Goal: Transaction & Acquisition: Book appointment/travel/reservation

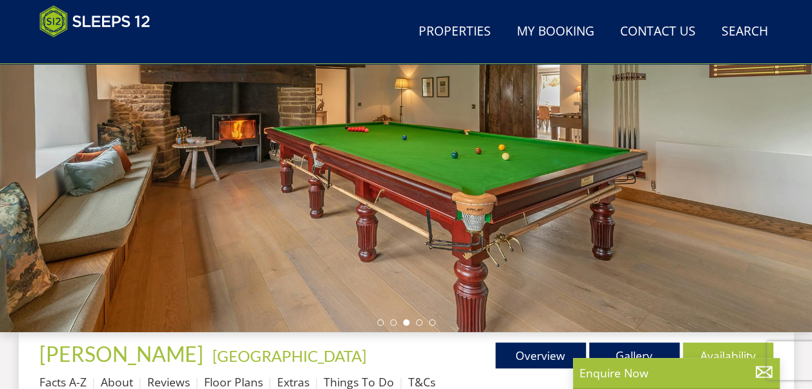
scroll to position [232, 0]
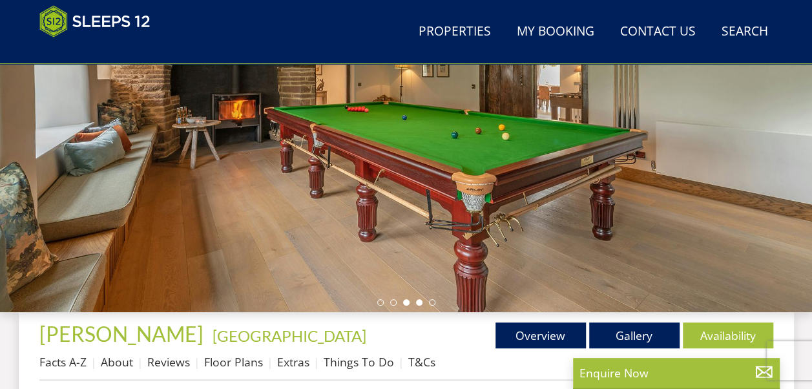
click at [420, 301] on li at bounding box center [419, 302] width 6 height 6
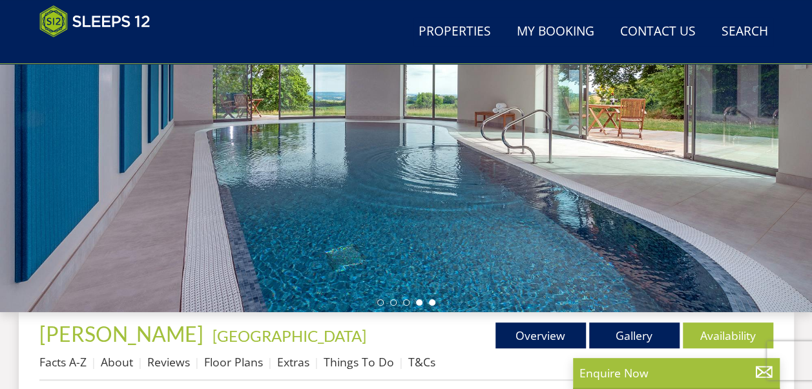
click at [431, 300] on li at bounding box center [432, 302] width 6 height 6
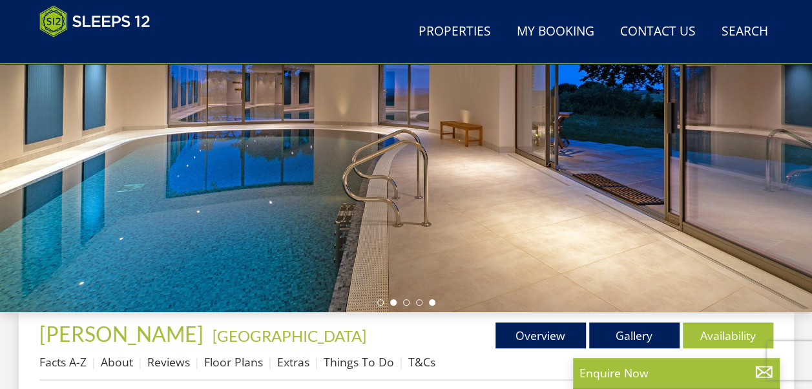
click at [394, 302] on li at bounding box center [393, 302] width 6 height 6
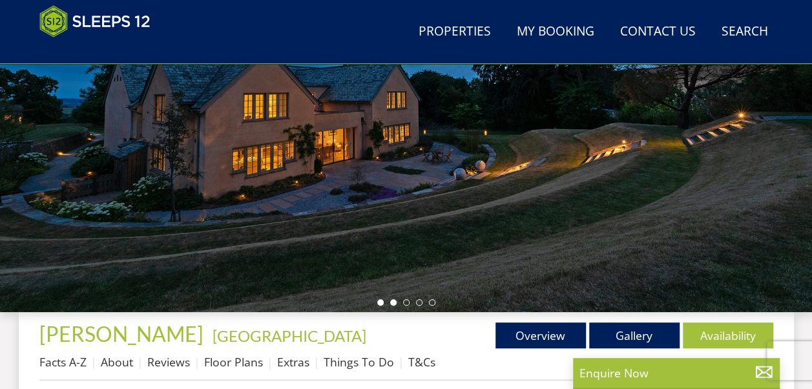
click at [379, 302] on li at bounding box center [380, 302] width 6 height 6
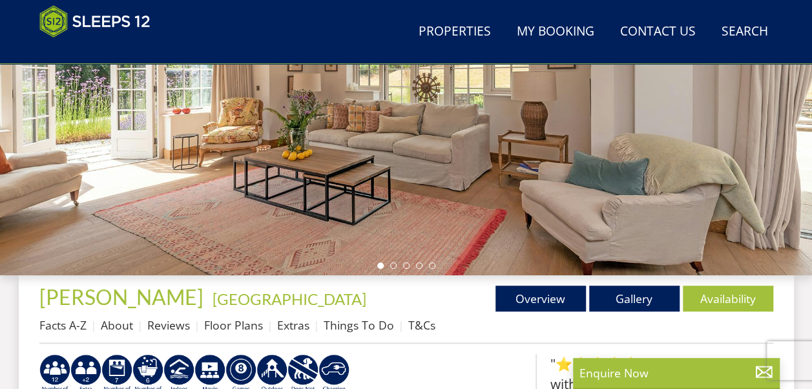
scroll to position [297, 0]
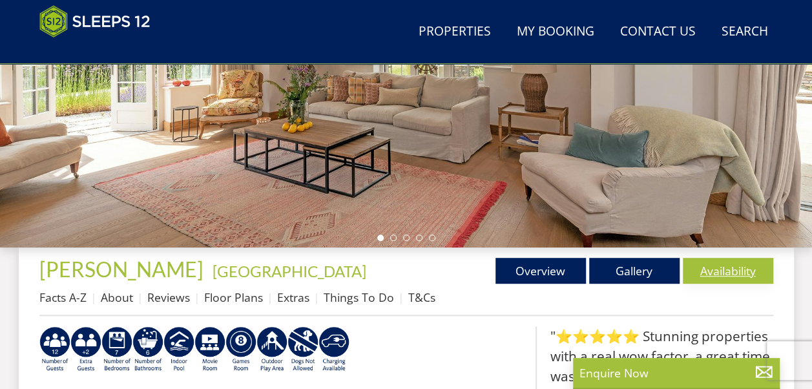
click at [730, 273] on link "Availability" at bounding box center [728, 271] width 90 height 26
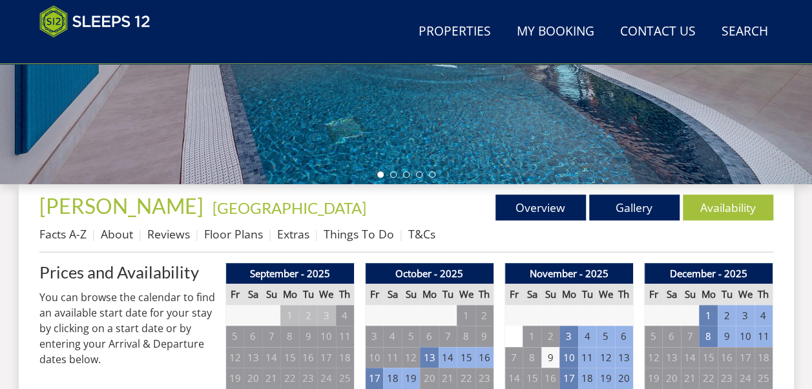
scroll to position [387, 0]
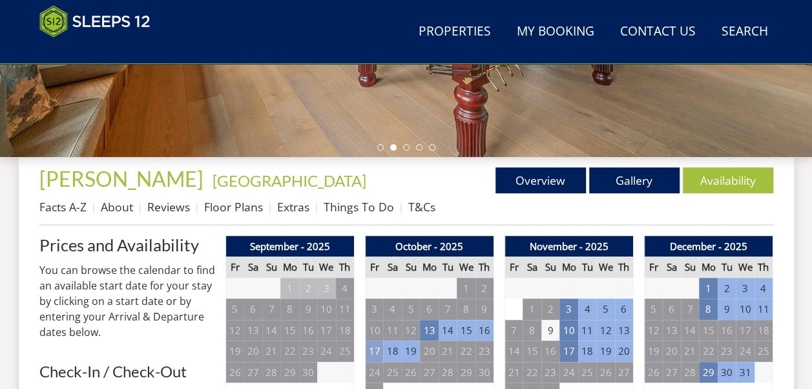
click at [375, 351] on td "17" at bounding box center [374, 350] width 18 height 21
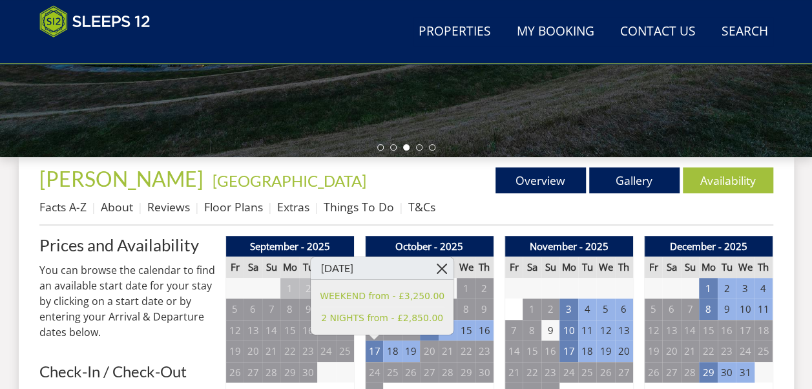
click at [431, 268] on link at bounding box center [442, 268] width 23 height 23
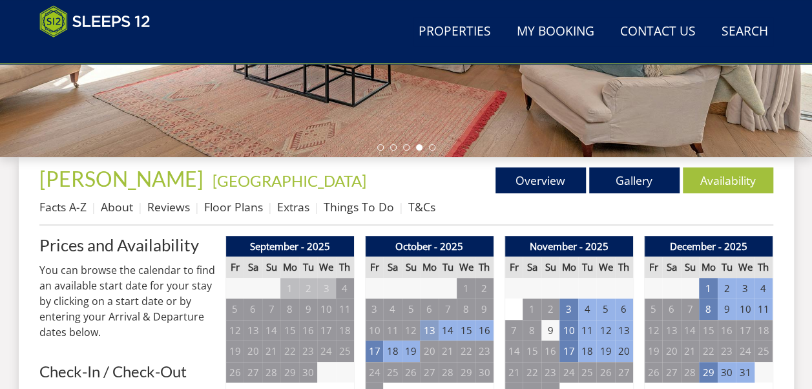
click at [428, 331] on td "13" at bounding box center [429, 330] width 18 height 21
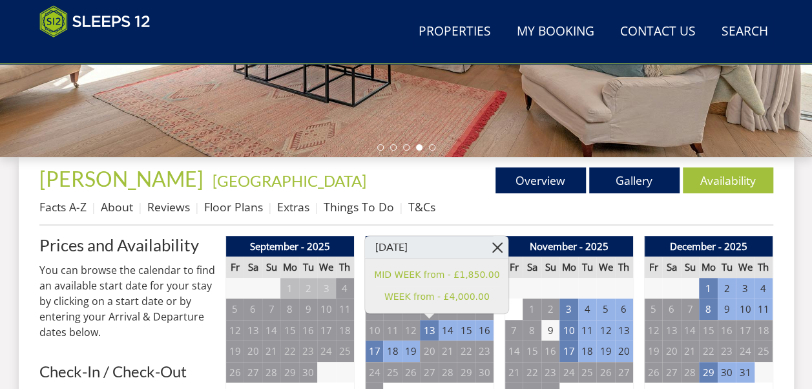
click at [486, 249] on link at bounding box center [497, 247] width 23 height 23
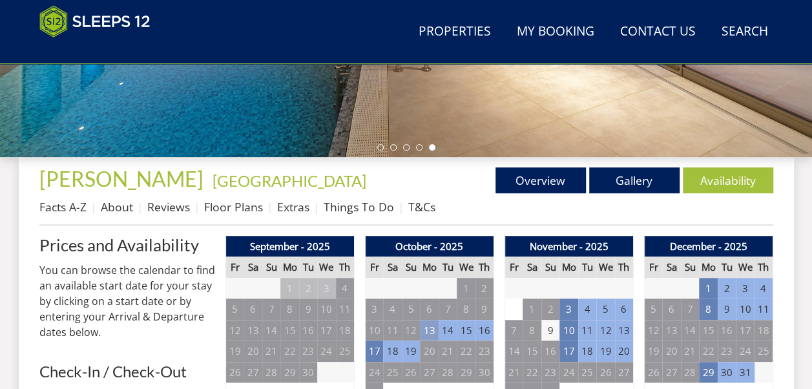
click at [428, 329] on td "13" at bounding box center [429, 330] width 18 height 21
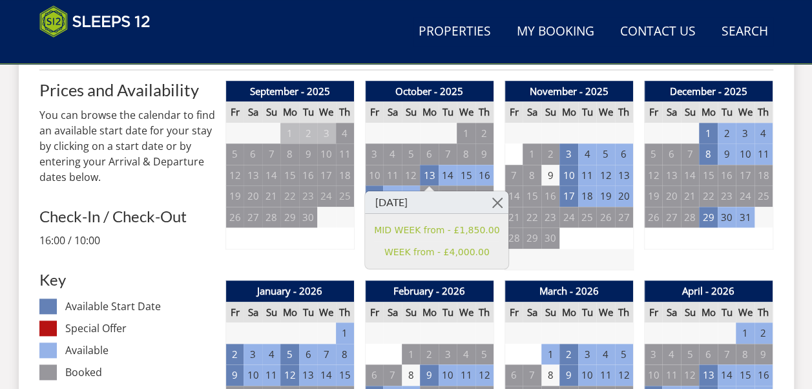
scroll to position [517, 0]
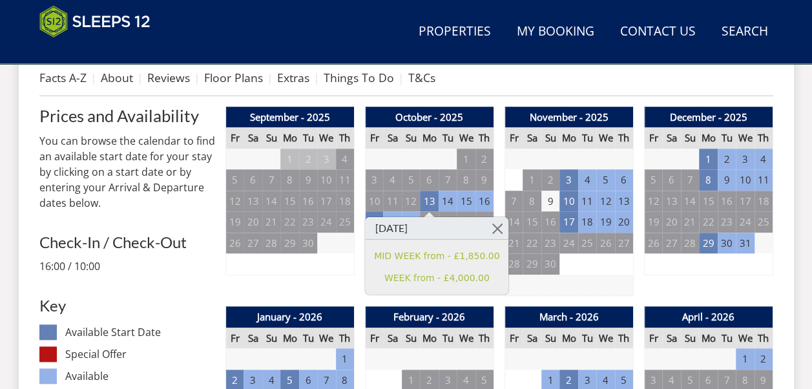
click at [482, 204] on td "16" at bounding box center [484, 201] width 18 height 21
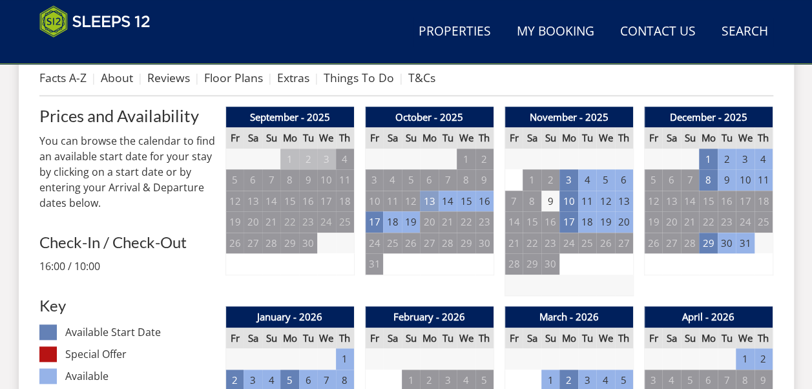
click at [428, 201] on td "13" at bounding box center [429, 201] width 18 height 21
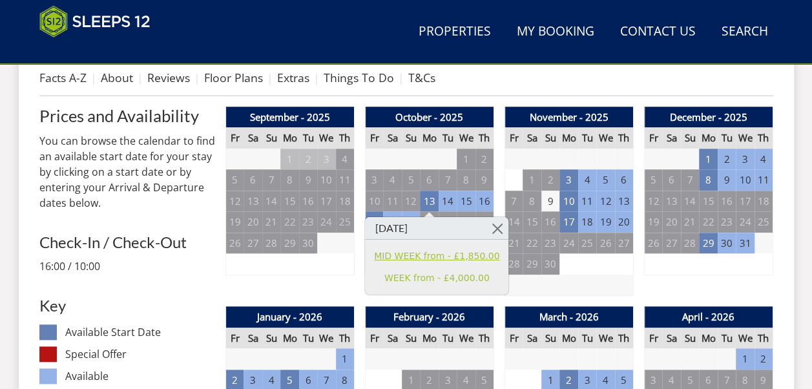
click at [453, 256] on link "MID WEEK from - £1,850.00" at bounding box center [436, 256] width 125 height 14
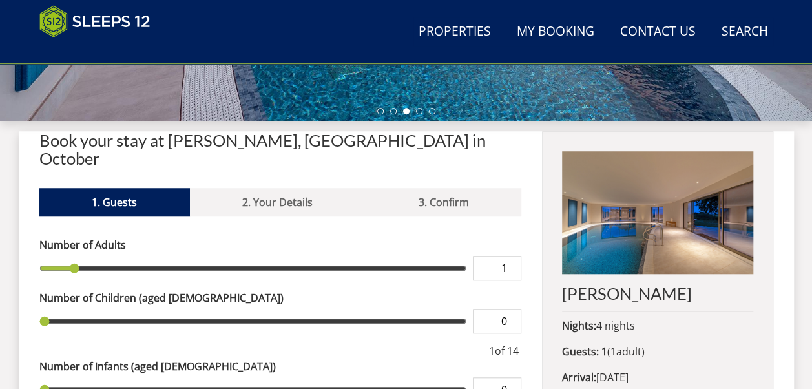
scroll to position [397, 0]
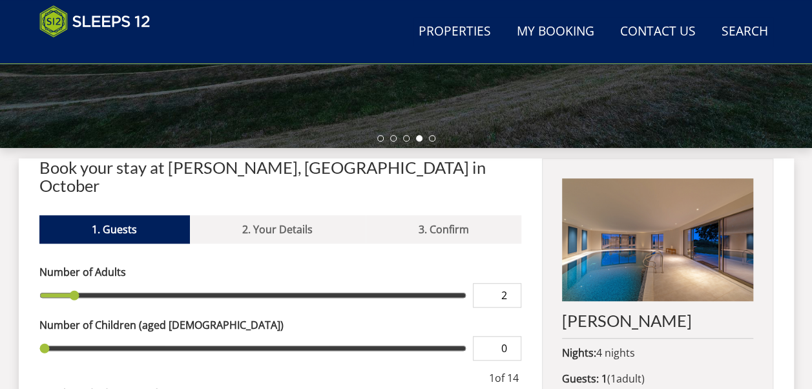
type input "2"
click at [512, 283] on input "2" at bounding box center [497, 295] width 48 height 25
type input "2"
type input "3"
click at [512, 283] on input "3" at bounding box center [497, 295] width 48 height 25
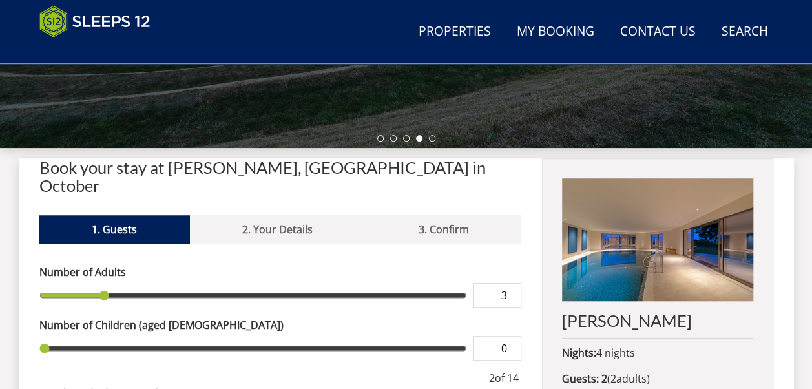
type input "3"
type input "4"
click at [512, 283] on input "4" at bounding box center [497, 295] width 48 height 25
type input "4"
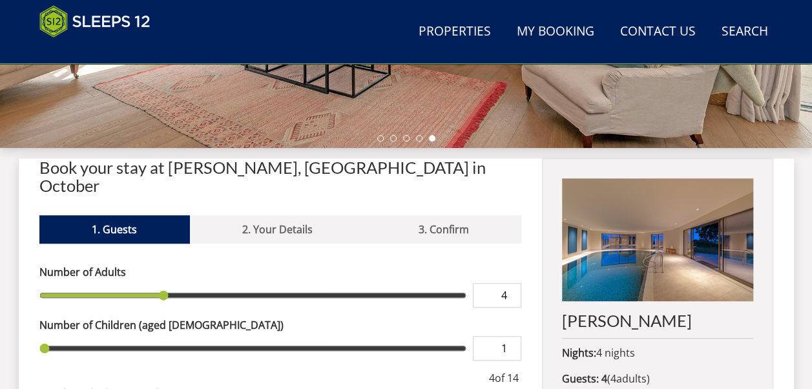
type input "1"
click at [513, 336] on input "1" at bounding box center [497, 348] width 48 height 25
type input "1"
type input "2"
click at [513, 336] on input "2" at bounding box center [497, 348] width 48 height 25
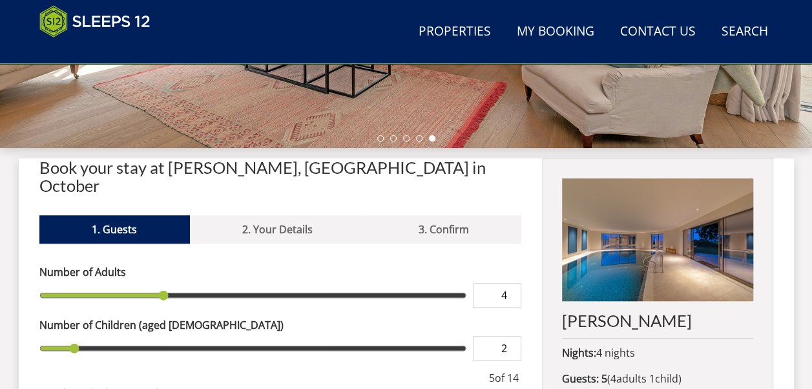
type input "2"
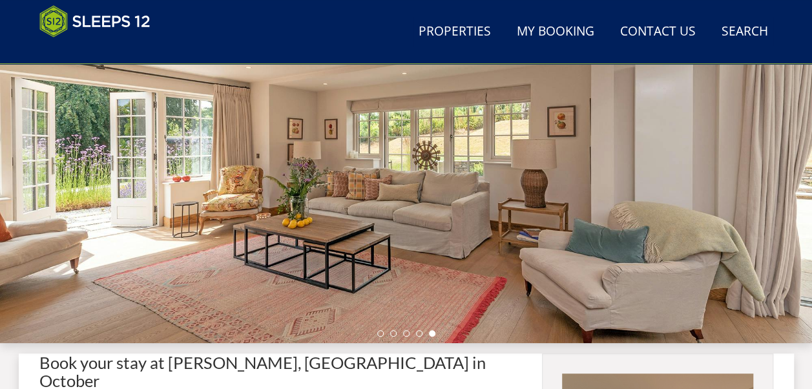
scroll to position [0, 0]
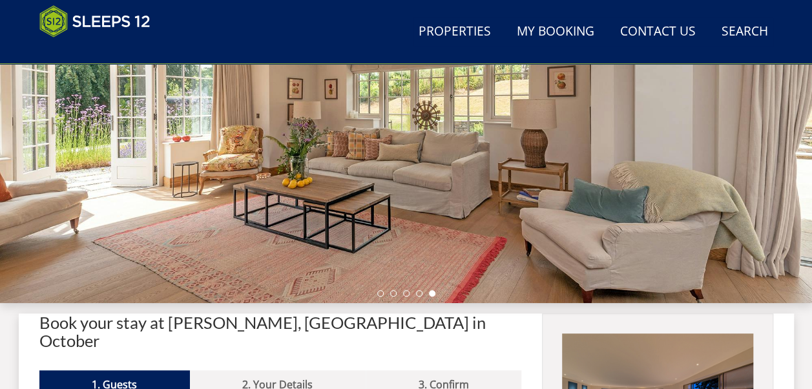
scroll to position [129, 0]
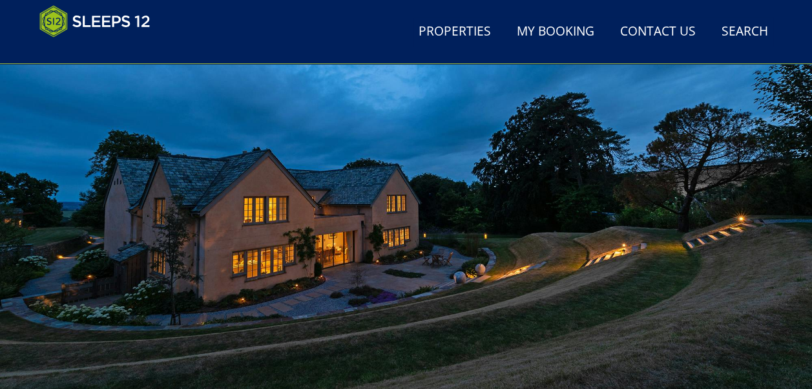
scroll to position [517, 0]
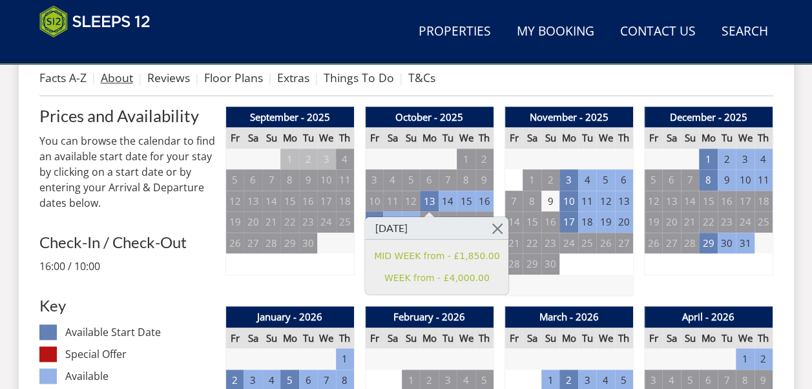
click at [117, 77] on link "About" at bounding box center [117, 77] width 32 height 15
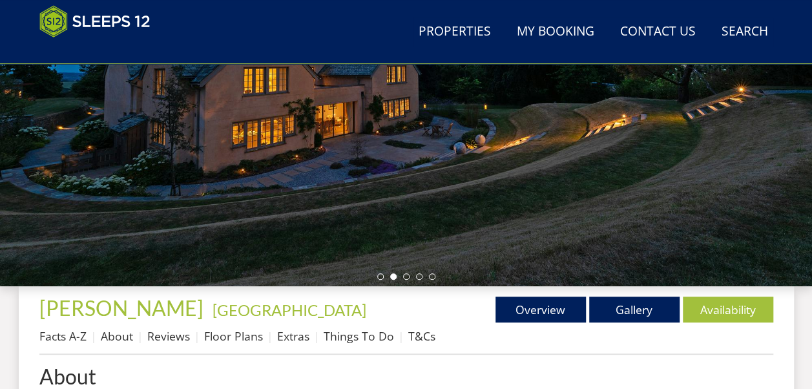
scroll to position [323, 0]
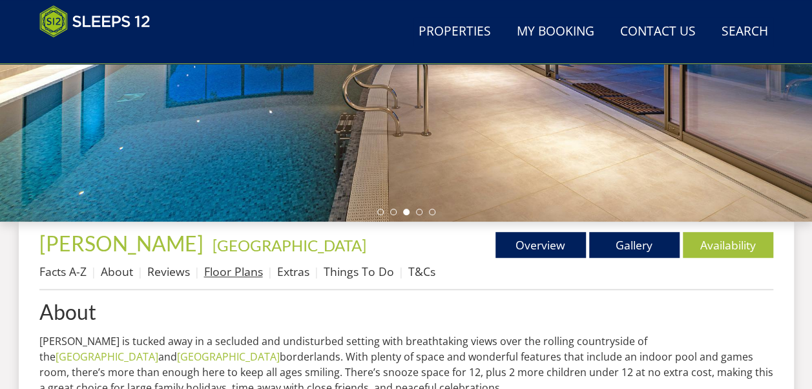
click at [218, 272] on link "Floor Plans" at bounding box center [233, 270] width 59 height 15
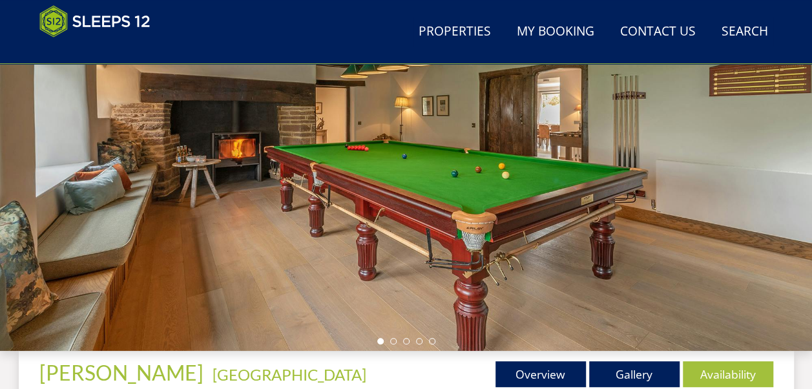
scroll to position [129, 0]
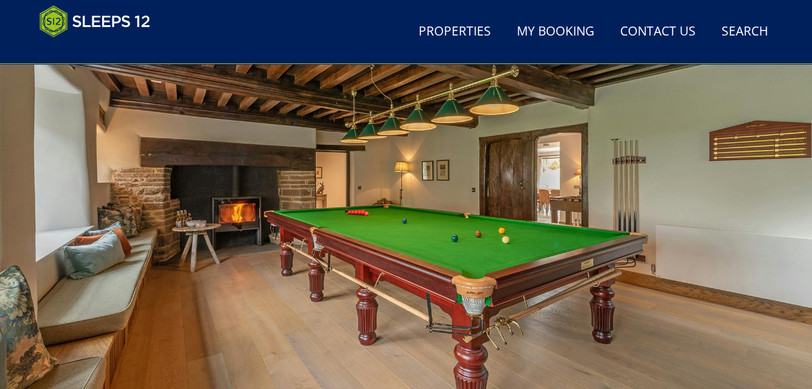
click at [716, 227] on div at bounding box center [406, 189] width 812 height 452
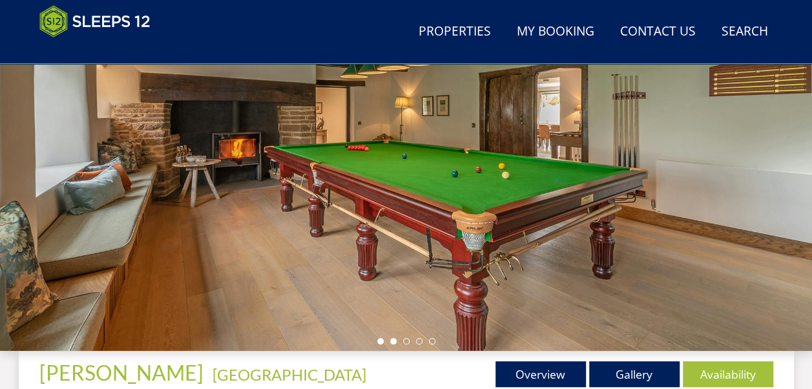
click at [394, 341] on li at bounding box center [393, 341] width 6 height 6
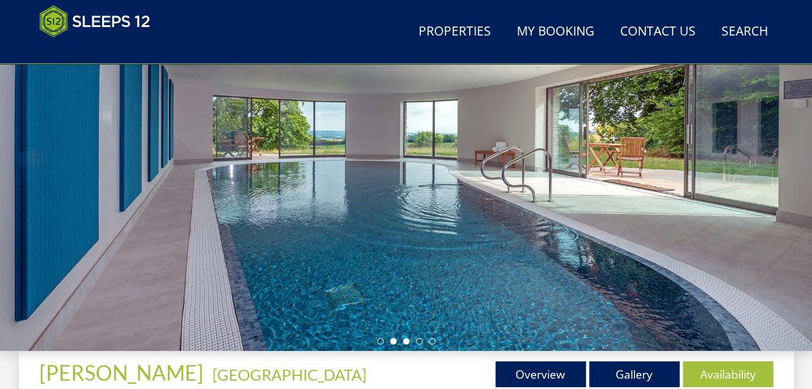
click at [408, 342] on li at bounding box center [406, 341] width 6 height 6
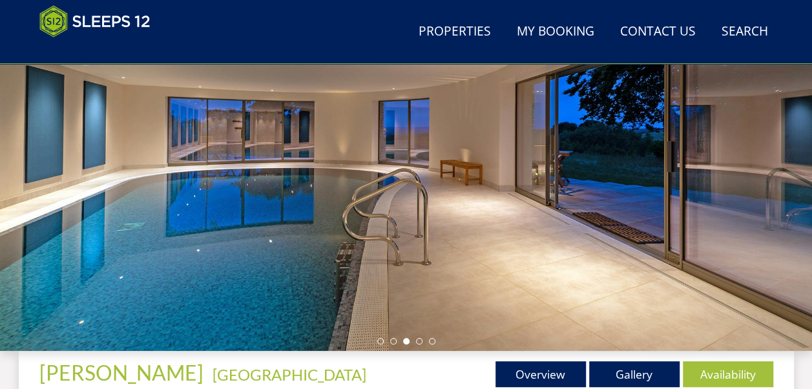
click at [415, 341] on ul at bounding box center [406, 341] width 58 height 6
click at [417, 340] on li at bounding box center [419, 341] width 6 height 6
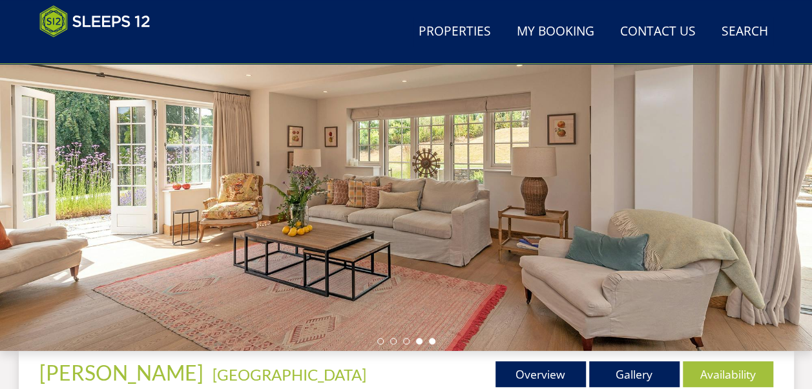
click at [434, 340] on li at bounding box center [432, 341] width 6 height 6
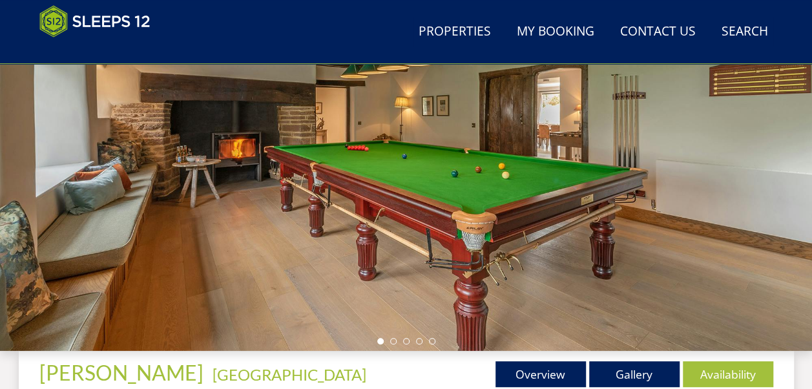
scroll to position [258, 0]
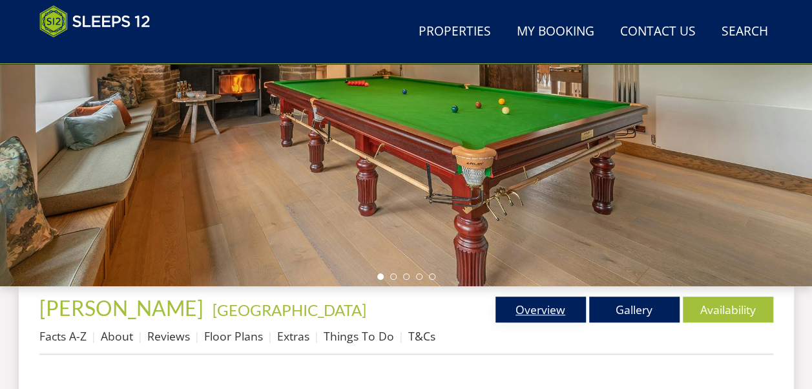
click at [527, 313] on link "Overview" at bounding box center [540, 309] width 90 height 26
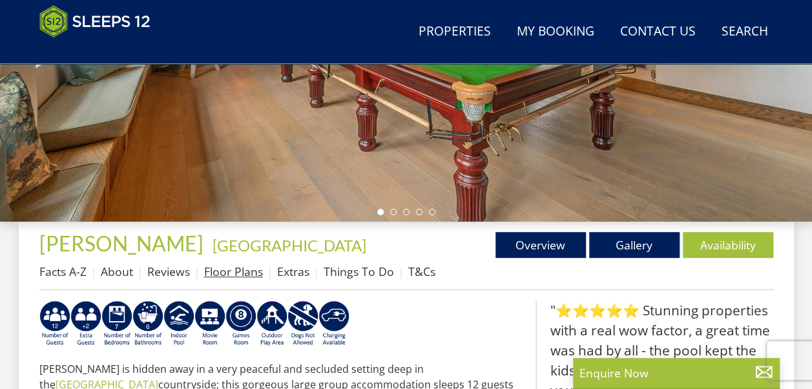
scroll to position [387, 0]
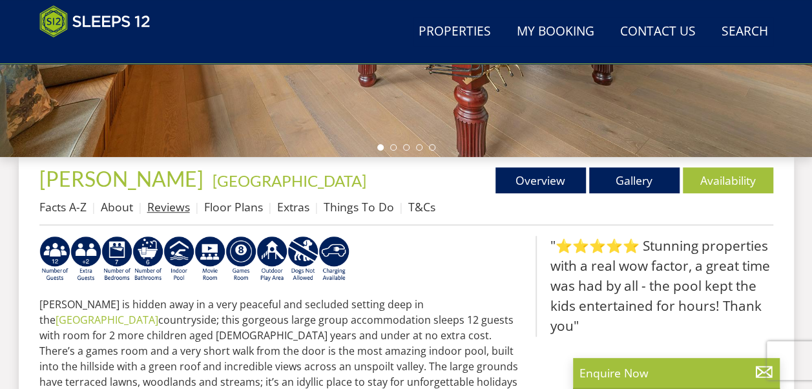
click at [167, 208] on link "Reviews" at bounding box center [168, 206] width 43 height 15
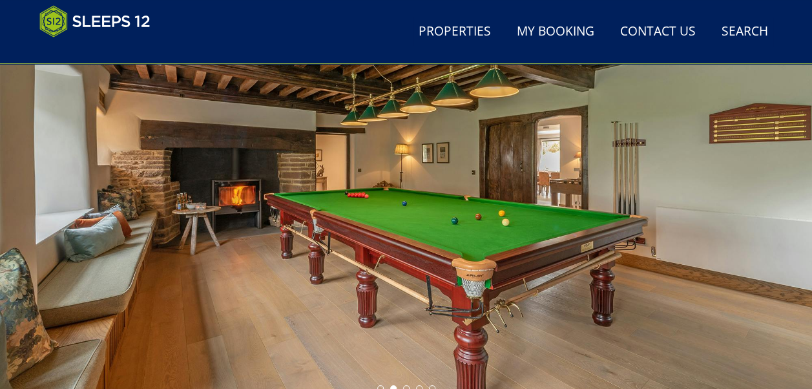
scroll to position [194, 0]
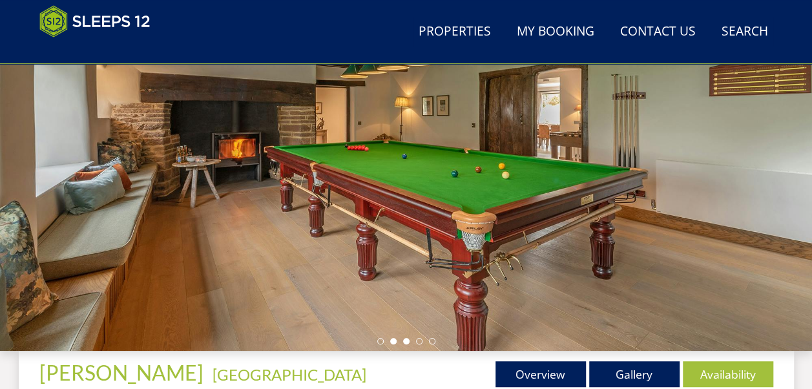
click at [408, 342] on li at bounding box center [406, 341] width 6 height 6
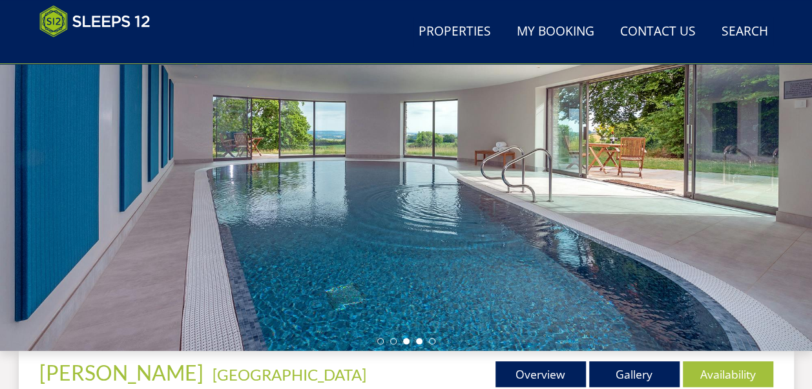
click at [418, 339] on li at bounding box center [419, 341] width 6 height 6
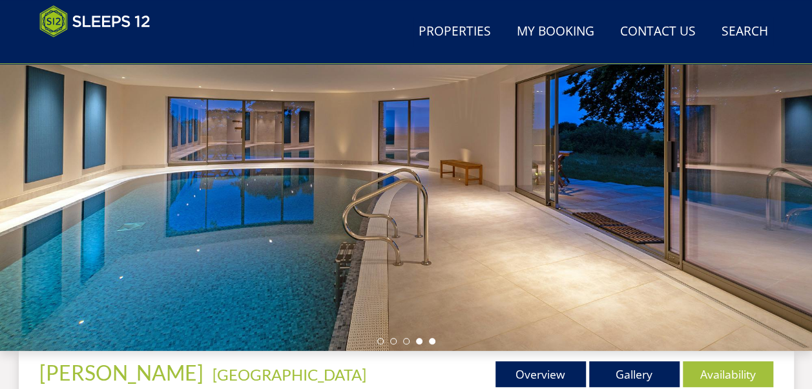
click at [431, 338] on li at bounding box center [432, 341] width 6 height 6
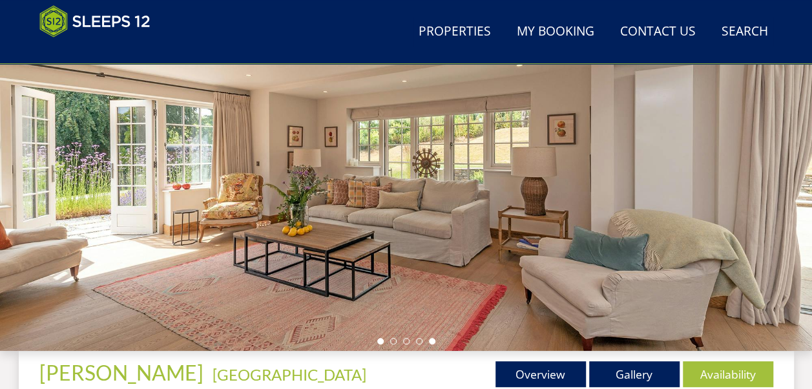
click at [378, 340] on li at bounding box center [380, 341] width 6 height 6
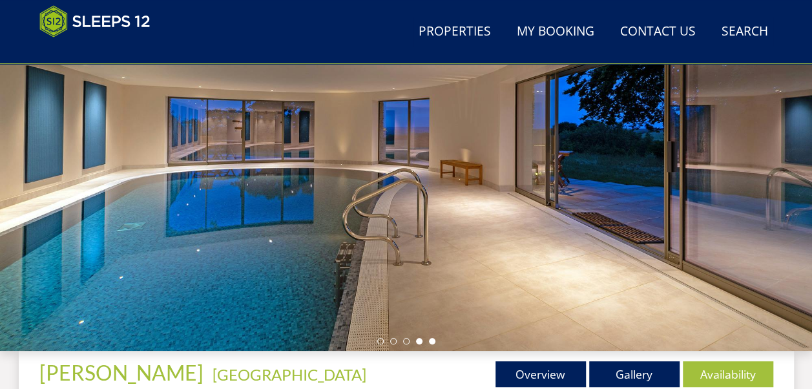
click at [431, 339] on li at bounding box center [432, 341] width 6 height 6
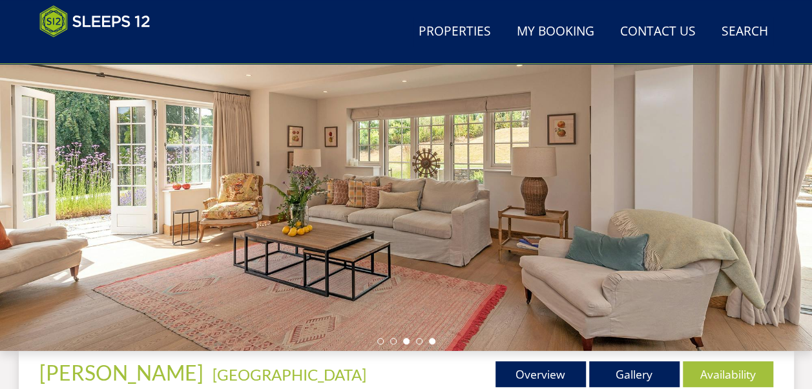
click at [404, 340] on li at bounding box center [406, 341] width 6 height 6
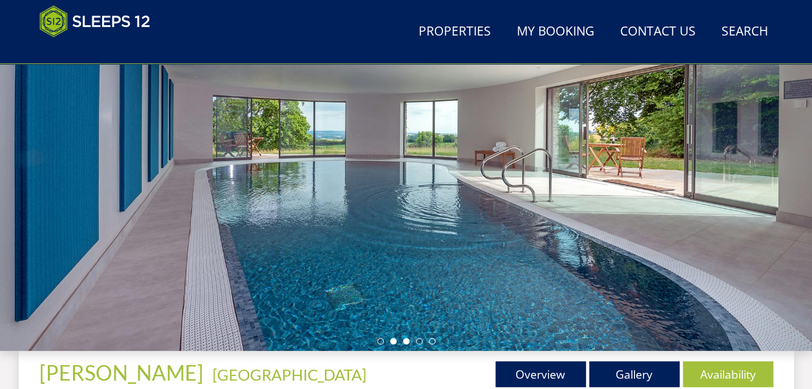
click at [393, 342] on li at bounding box center [393, 341] width 6 height 6
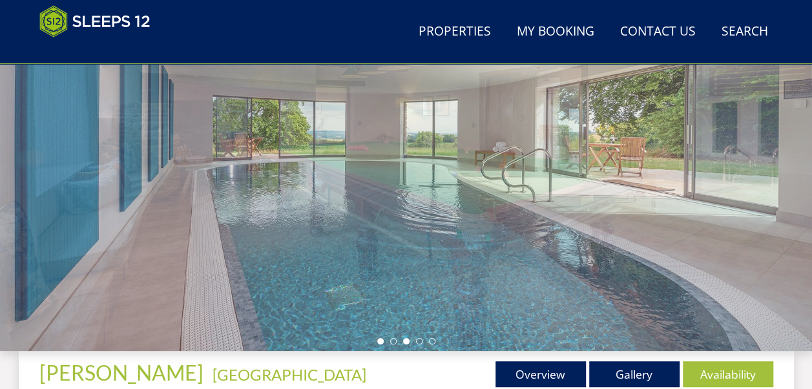
click at [378, 342] on li at bounding box center [380, 341] width 6 height 6
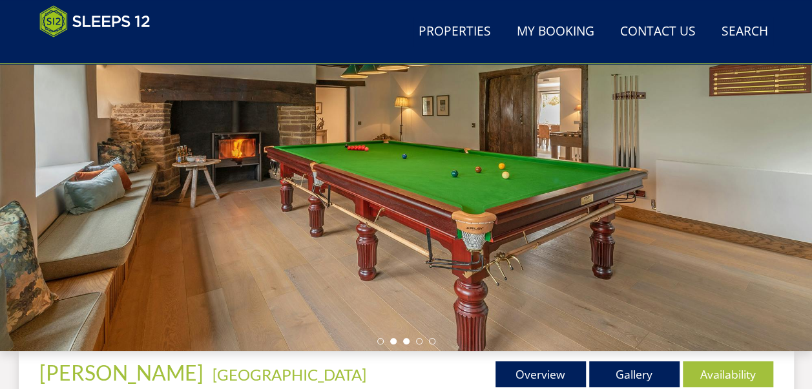
click at [407, 340] on li at bounding box center [406, 341] width 6 height 6
